Goal: Transaction & Acquisition: Obtain resource

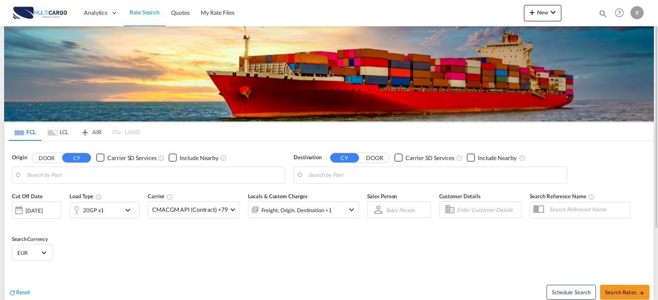
type input "Leixoes, PTLEI"
type input "Gemlik, TRGEM"
click at [537, 12] on span "New" at bounding box center [542, 12] width 31 height 7
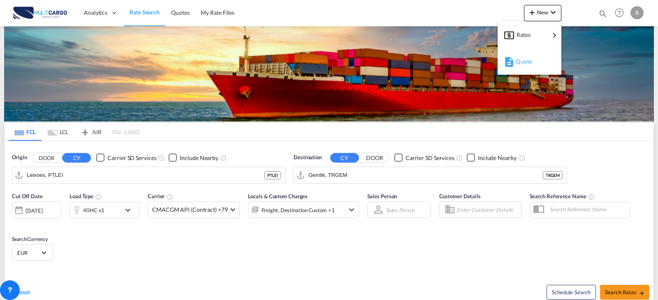
click at [544, 64] on div "Quote" at bounding box center [530, 61] width 30 height 21
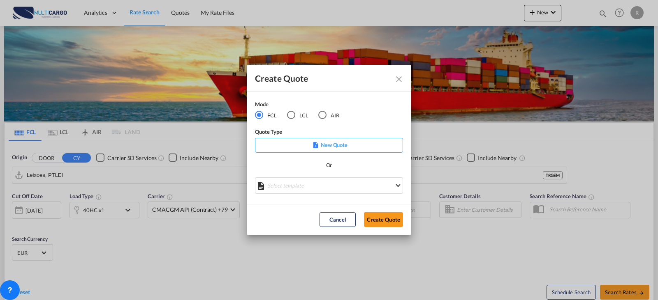
click at [292, 115] on div "LCL" at bounding box center [291, 115] width 8 height 8
click at [353, 183] on md-select "Select template TPS valid up to 31/12 [PERSON_NAME] | [DATE] [DATE] EXP_SP Gera…" at bounding box center [329, 186] width 148 height 16
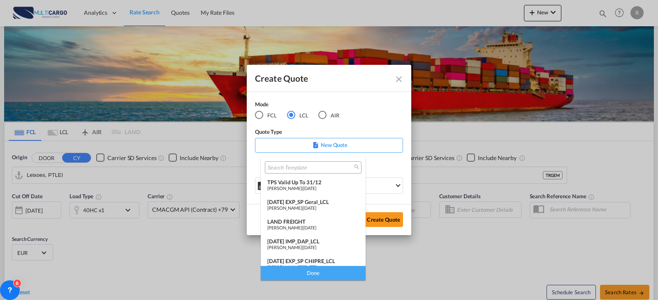
click at [323, 203] on div "[DATE] EXP_SP Geral_LCL" at bounding box center [313, 202] width 92 height 7
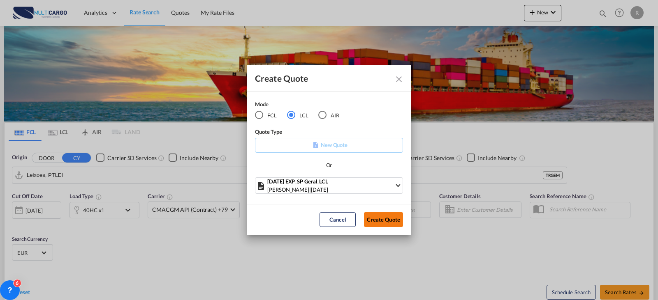
click at [383, 222] on button "Create Quote" at bounding box center [383, 219] width 39 height 15
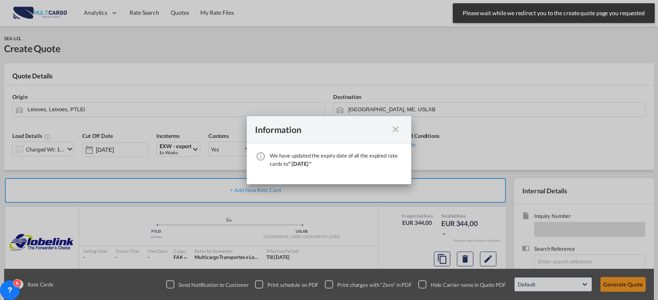
drag, startPoint x: 404, startPoint y: 125, endPoint x: 402, endPoint y: 133, distance: 8.5
click at [404, 125] on div "Information" at bounding box center [329, 129] width 164 height 27
click at [399, 135] on div "Information" at bounding box center [329, 129] width 164 height 27
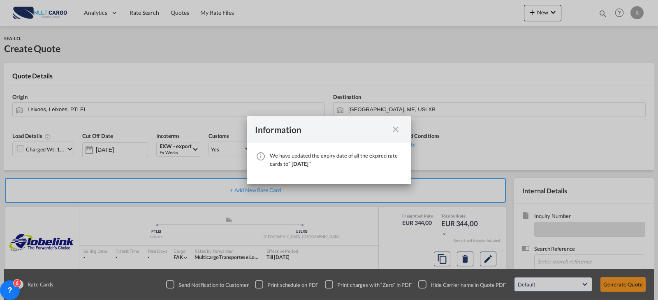
click at [397, 132] on md-icon "icon-close fg-AAA8AD cursor" at bounding box center [395, 130] width 10 height 10
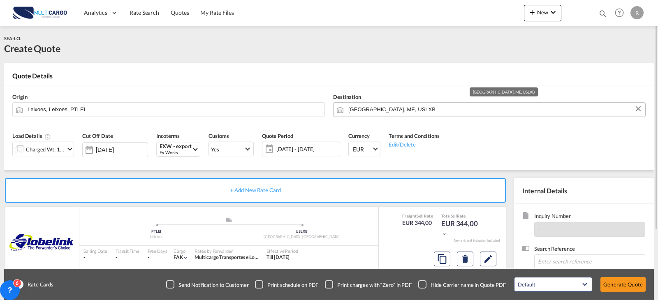
click at [478, 110] on input "[GEOGRAPHIC_DATA], ME, USLXB" at bounding box center [494, 109] width 293 height 14
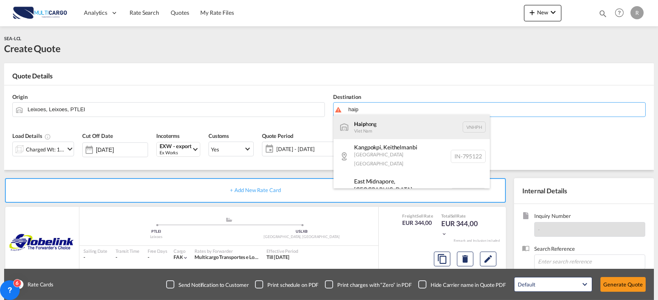
click at [427, 123] on div "Haip hong Viet Nam VNHPH" at bounding box center [411, 127] width 156 height 25
type input "Haiphong, VNHPH"
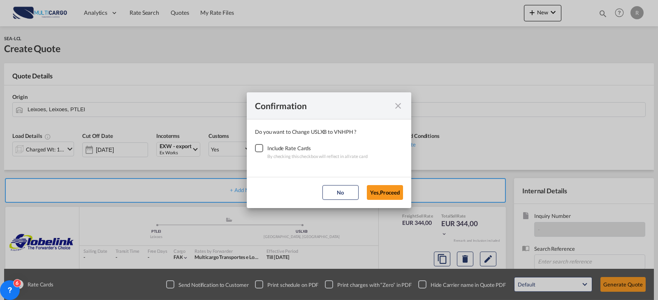
click at [260, 148] on div "Checkbox No Ink" at bounding box center [259, 148] width 8 height 8
click at [383, 187] on button "Yes,Proceed" at bounding box center [385, 192] width 36 height 15
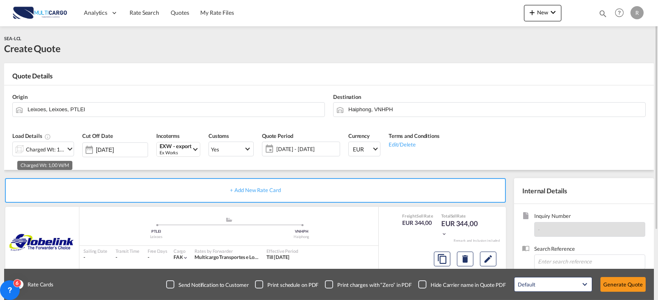
click at [56, 151] on div "Charged Wt: 1,00 W/M" at bounding box center [45, 150] width 39 height 12
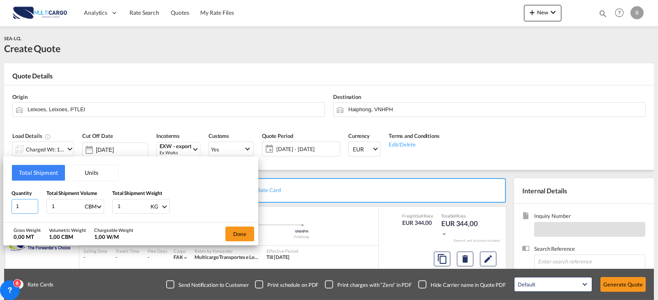
drag, startPoint x: 25, startPoint y: 203, endPoint x: -5, endPoint y: 201, distance: 29.6
click at [0, 201] on html "Analytics Reports Dashboard Rate Search Quotes My Rate Files" at bounding box center [329, 150] width 658 height 300
type input "8"
type input "3"
type input "3.83"
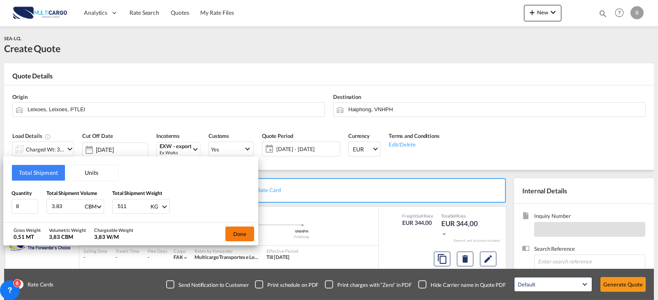
type input "511"
click at [249, 232] on button "Done" at bounding box center [239, 234] width 29 height 15
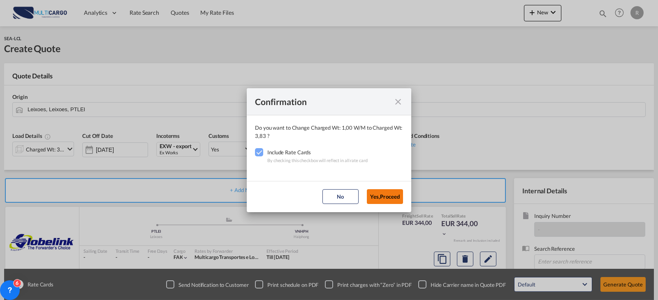
click at [394, 198] on button "Yes,Proceed" at bounding box center [385, 196] width 36 height 15
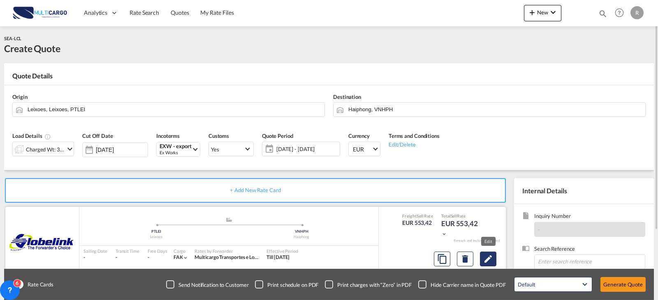
click at [489, 254] on md-icon "Edit" at bounding box center [488, 259] width 10 height 10
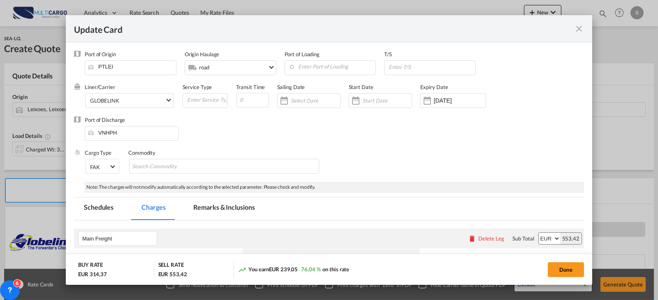
select select "per_shipment"
select select "per_bl"
select select "per_document"
select select "per_cbm"
select select "per_hbl"
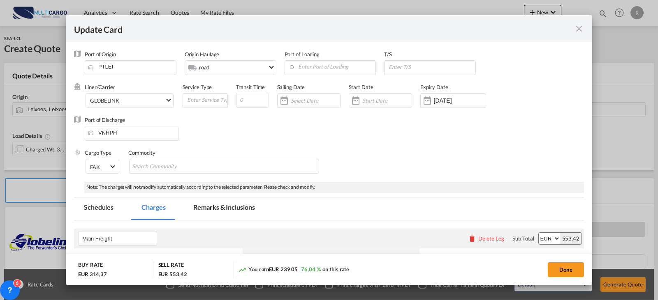
select select "per_cbm"
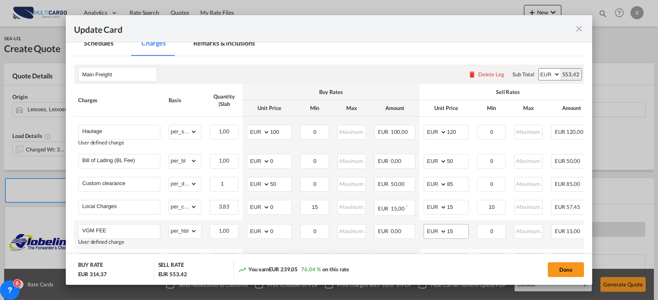
scroll to position [205, 0]
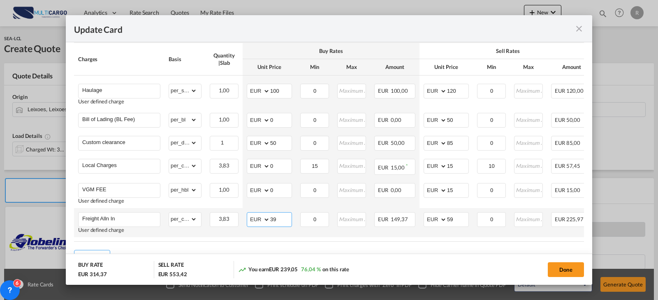
drag, startPoint x: 279, startPoint y: 219, endPoint x: 270, endPoint y: 219, distance: 9.9
click at [270, 219] on md-input-container "AED AFN ALL AMD ANG AOA ARS AUD AWG AZN BAM BBD BDT BGN BHD BIF BMD BND [PERSON…" at bounding box center [269, 219] width 45 height 15
type input "5"
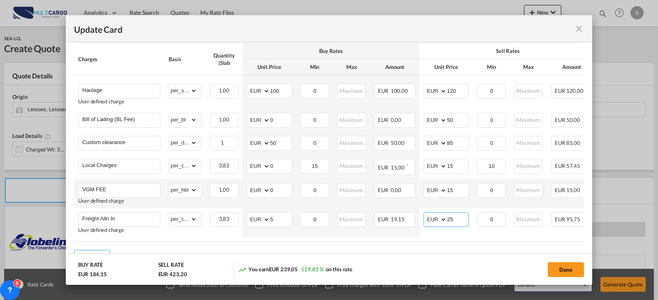
type input "25"
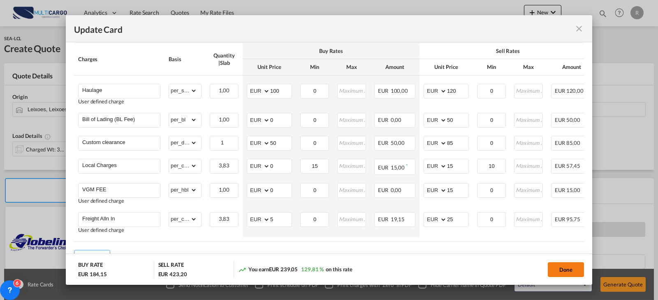
click at [562, 265] on button "Done" at bounding box center [565, 270] width 36 height 15
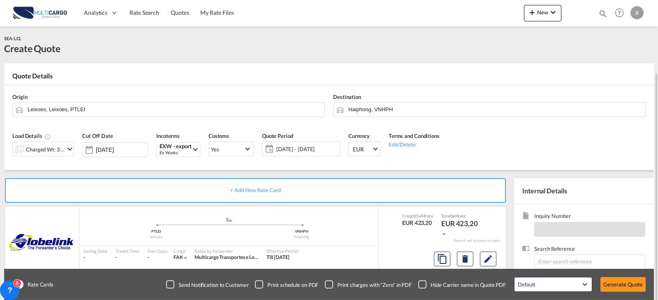
scroll to position [82, 0]
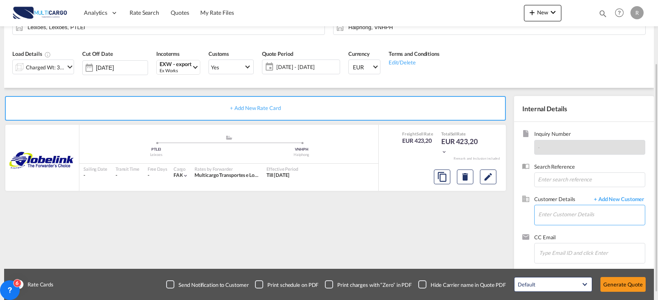
click at [559, 223] on input "Enter Customer Details" at bounding box center [591, 214] width 106 height 18
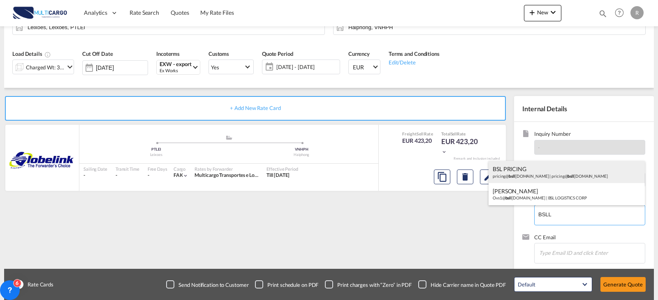
click at [560, 177] on div "BSL PRICING pricing@ bsll [DOMAIN_NAME] | pricing@ bsll [DOMAIN_NAME]" at bounding box center [566, 172] width 156 height 22
type input "[EMAIL_ADDRESS][DOMAIN_NAME], BSL PRICING, [EMAIL_ADDRESS][DOMAIN_NAME]"
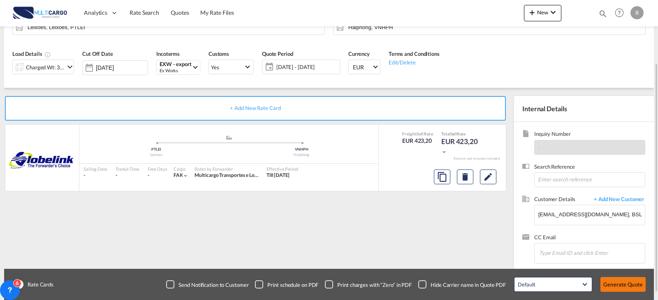
click at [619, 279] on button "Generate Quote" at bounding box center [622, 284] width 45 height 15
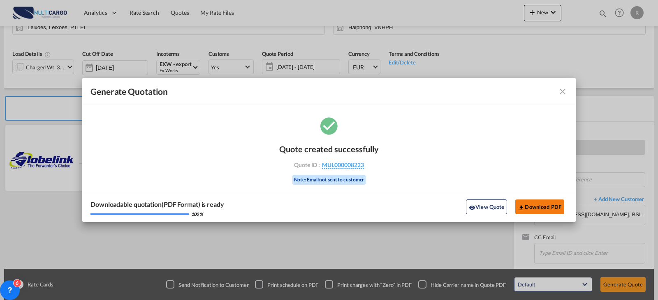
click at [555, 209] on button "Download PDF" at bounding box center [539, 207] width 49 height 15
